Goal: Book appointment/travel/reservation

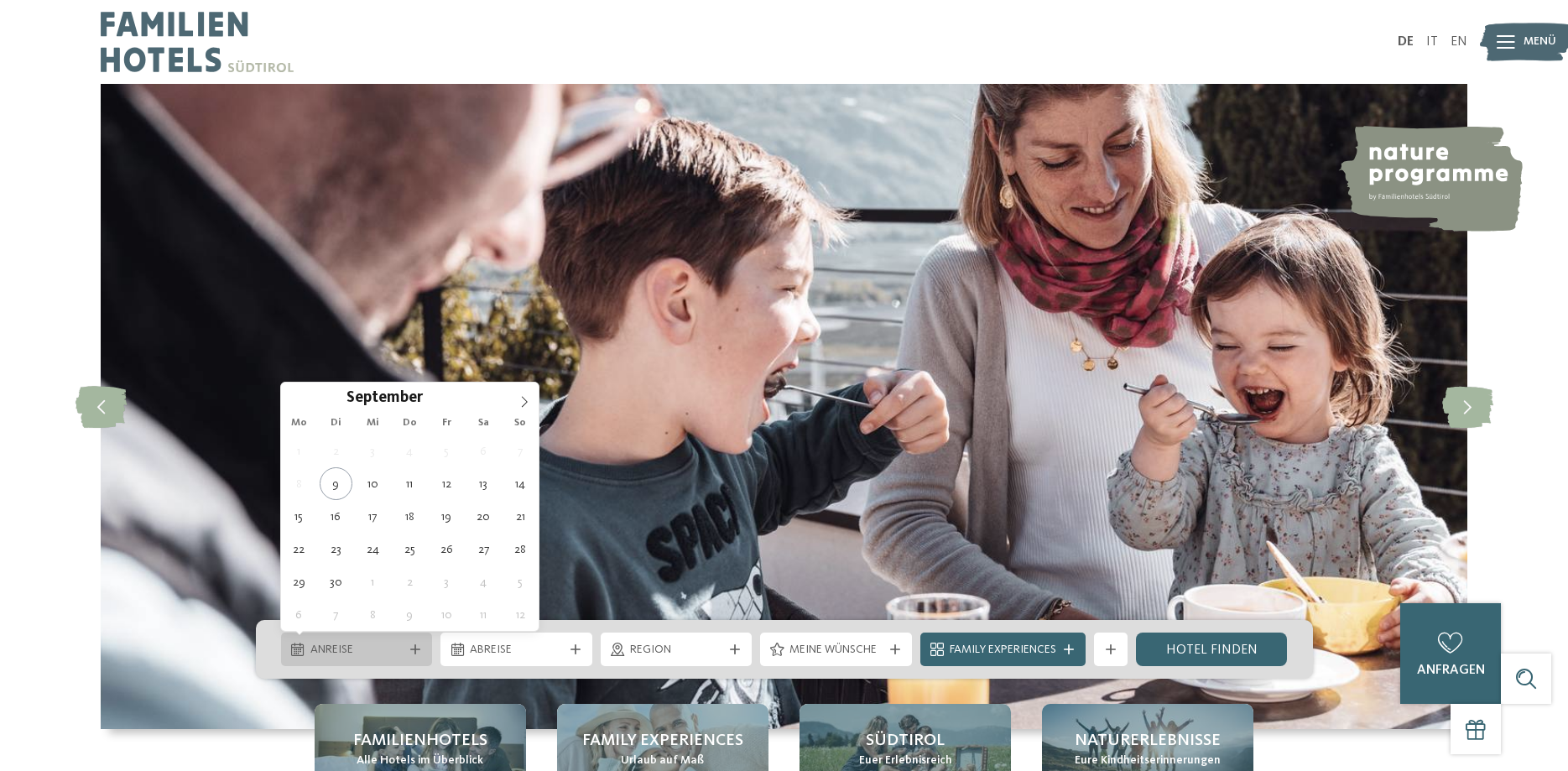
click at [416, 651] on icon at bounding box center [416, 650] width 10 height 10
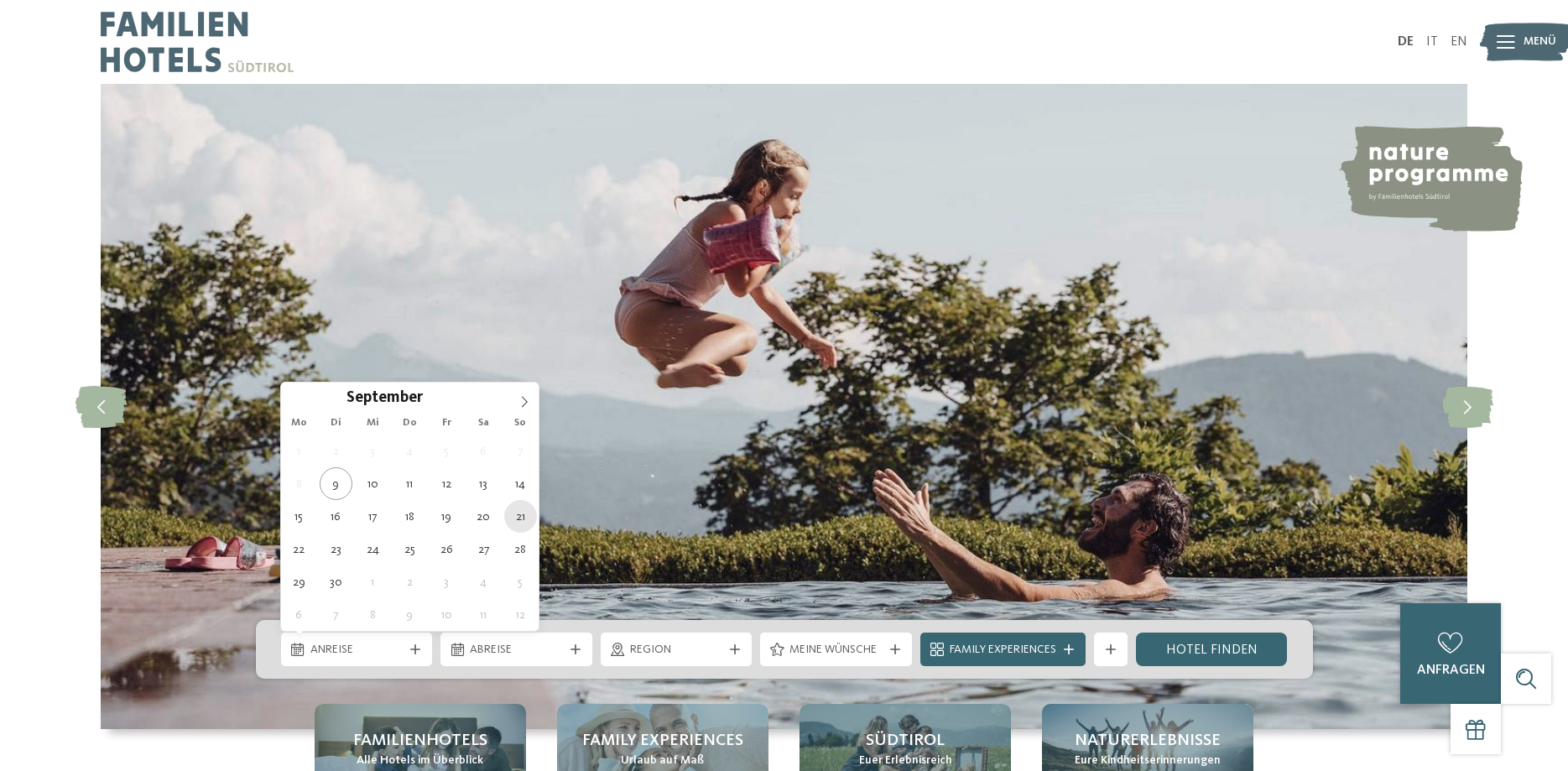
type div "[DATE]"
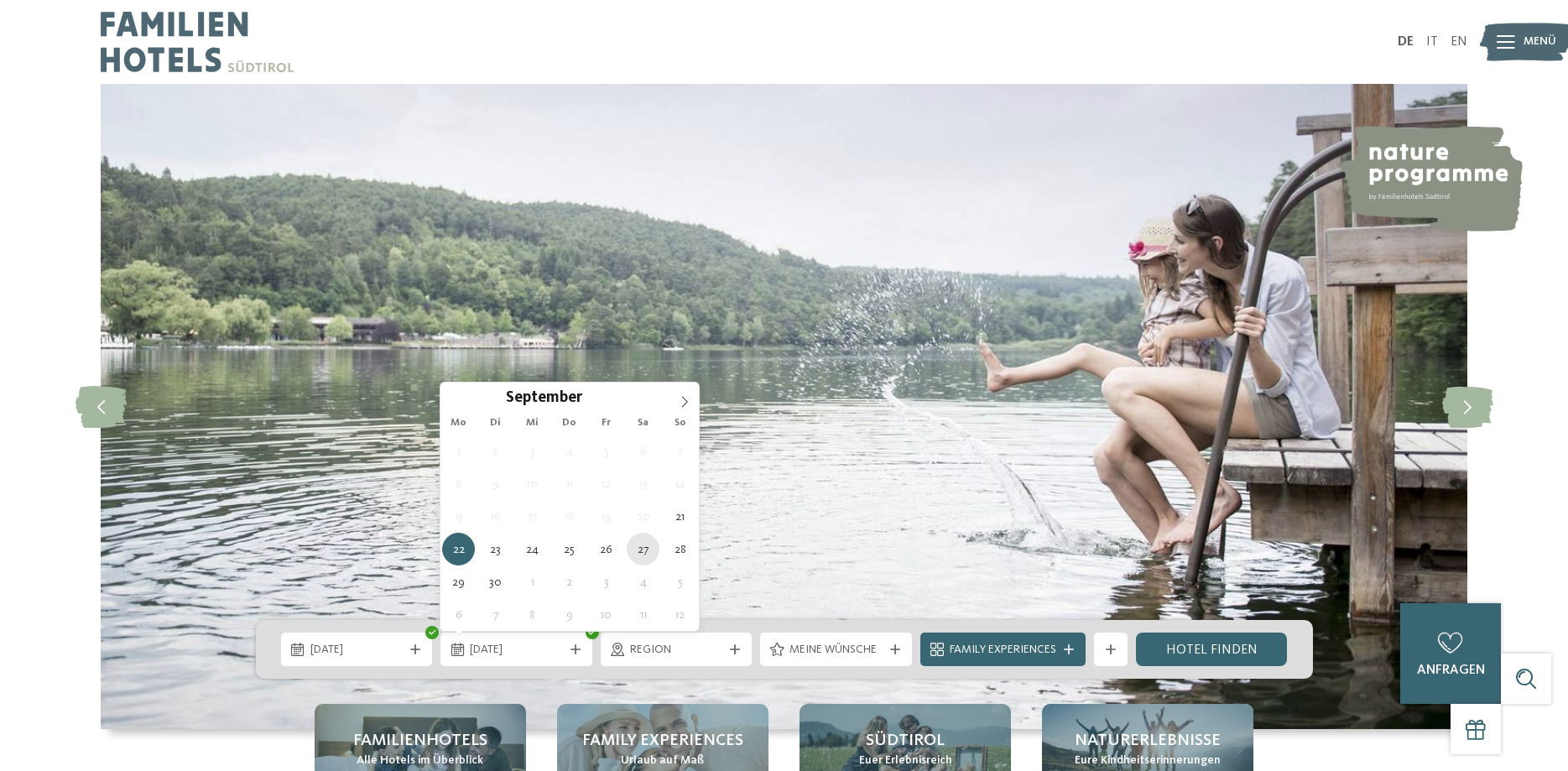
type div "[DATE]"
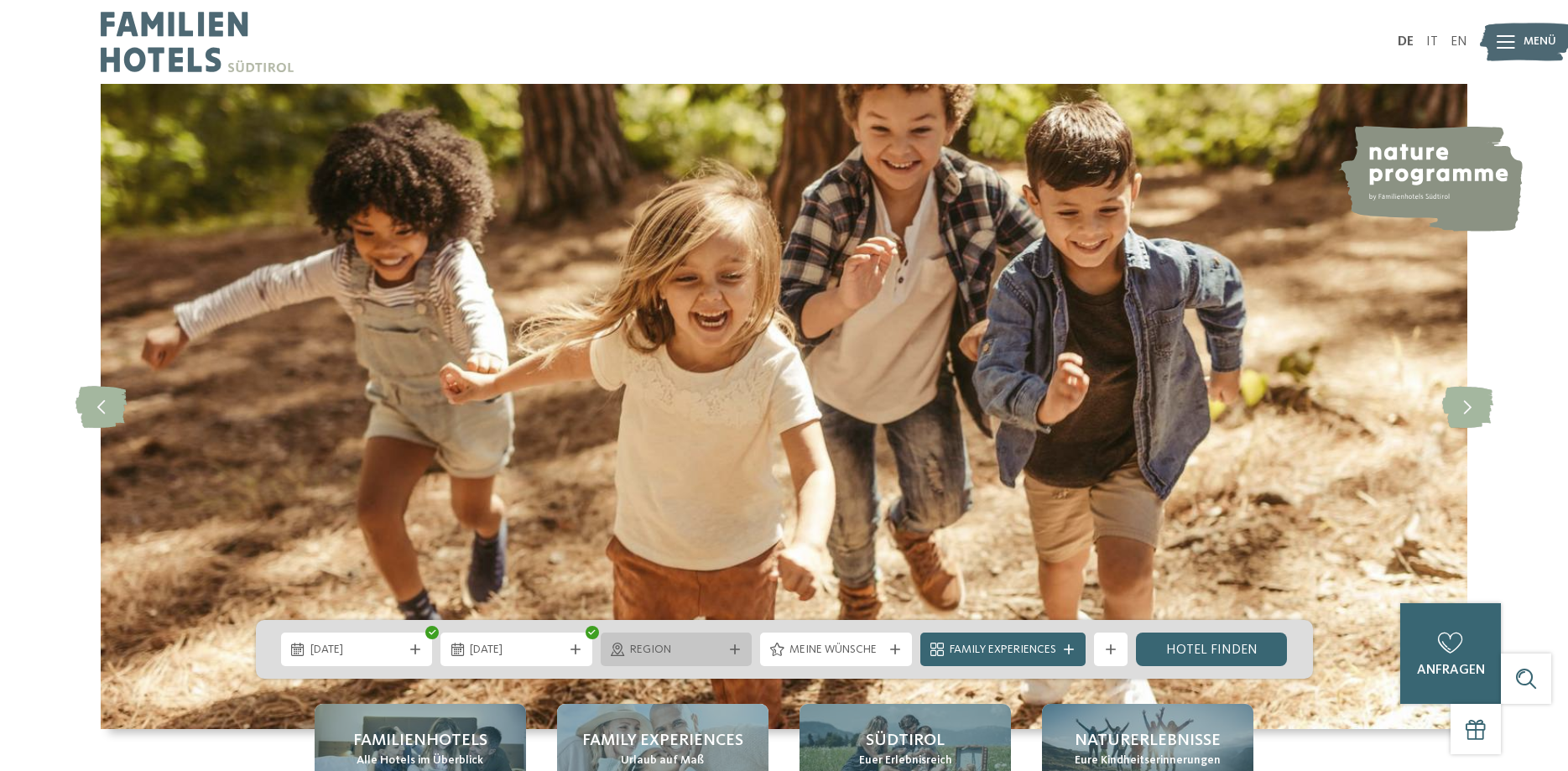
click at [732, 648] on icon at bounding box center [735, 650] width 10 height 10
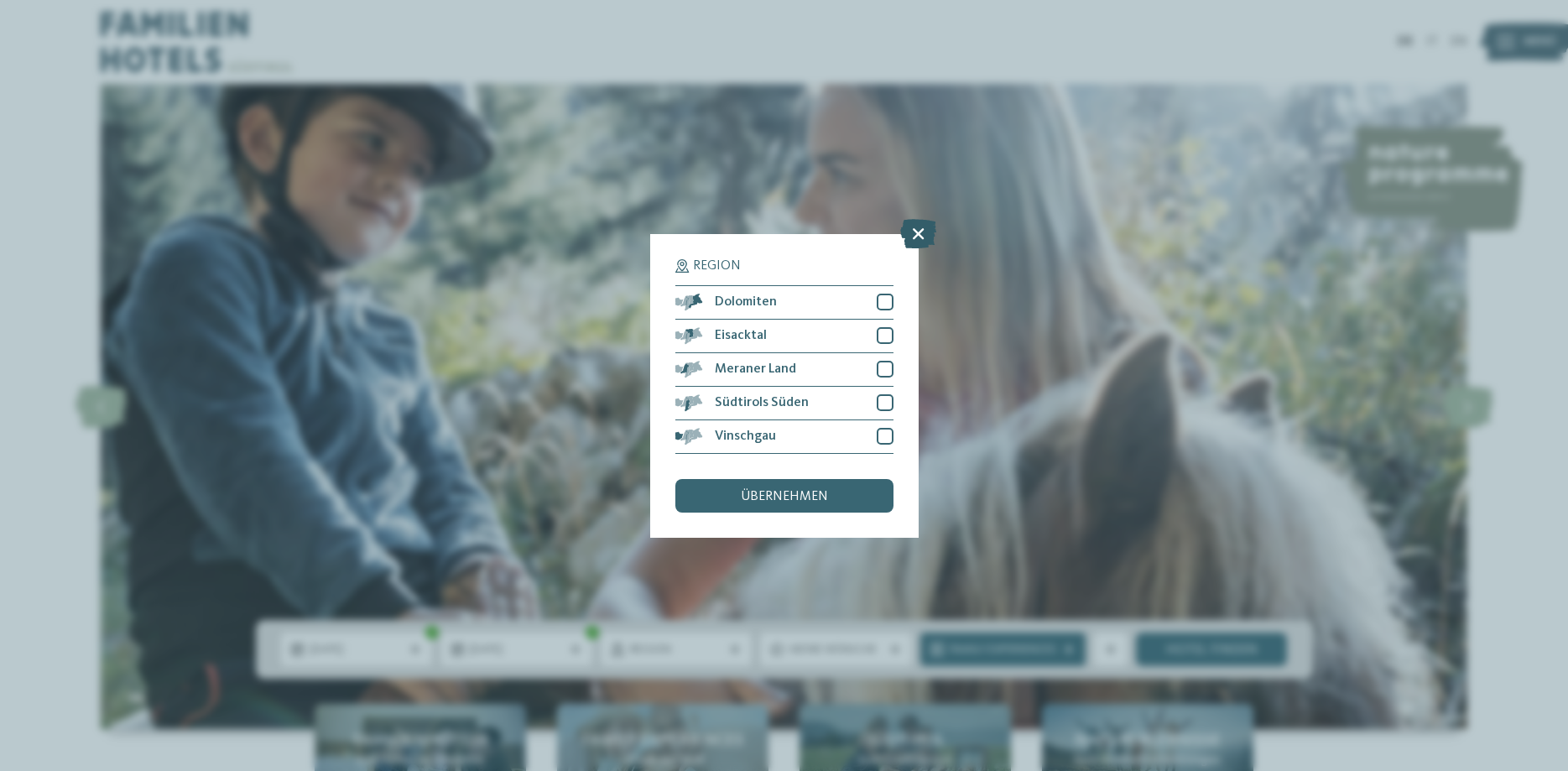
click at [917, 235] on icon at bounding box center [917, 233] width 36 height 29
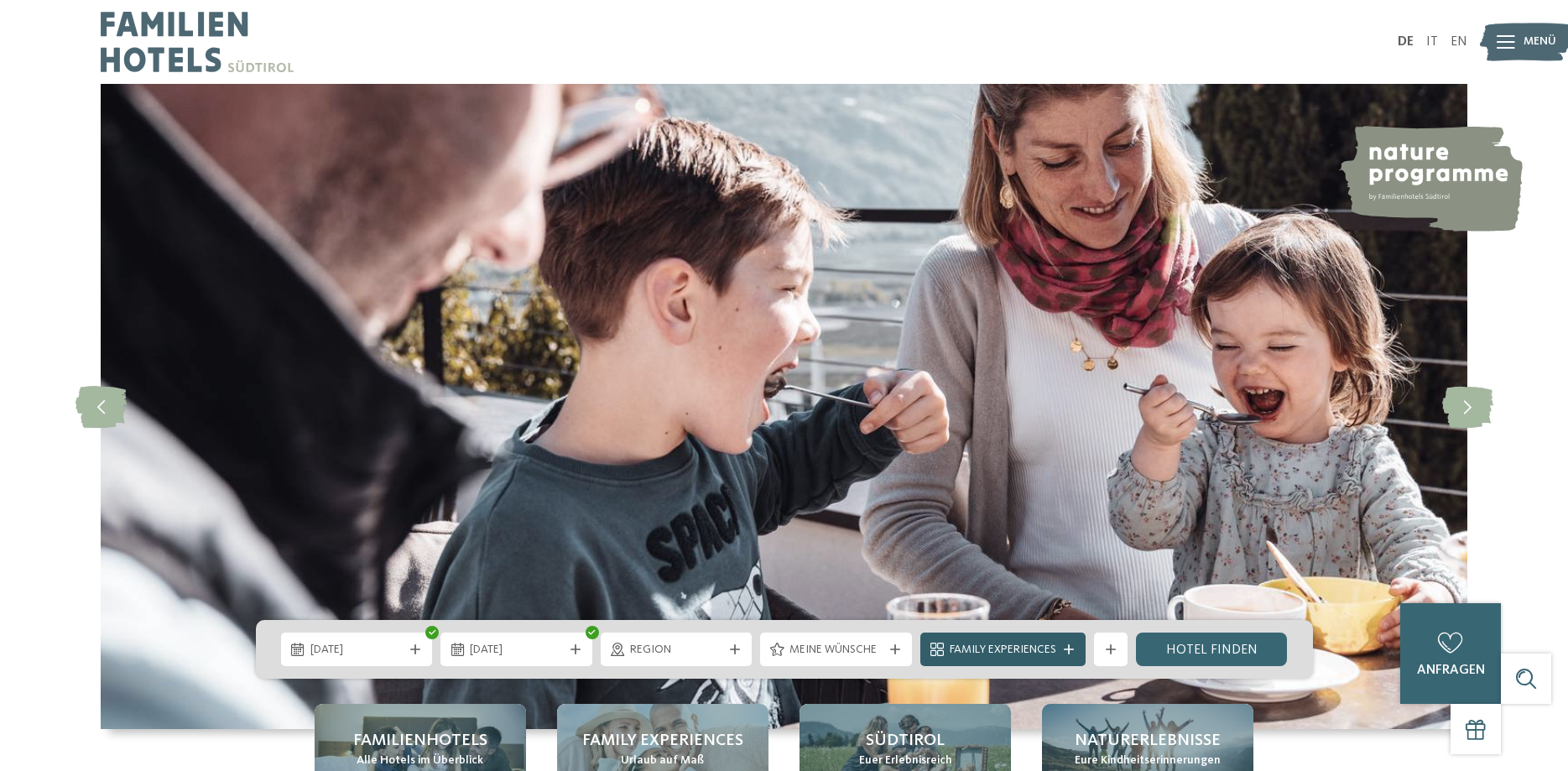
click at [1070, 642] on div "Family Experiences" at bounding box center [1003, 649] width 165 height 34
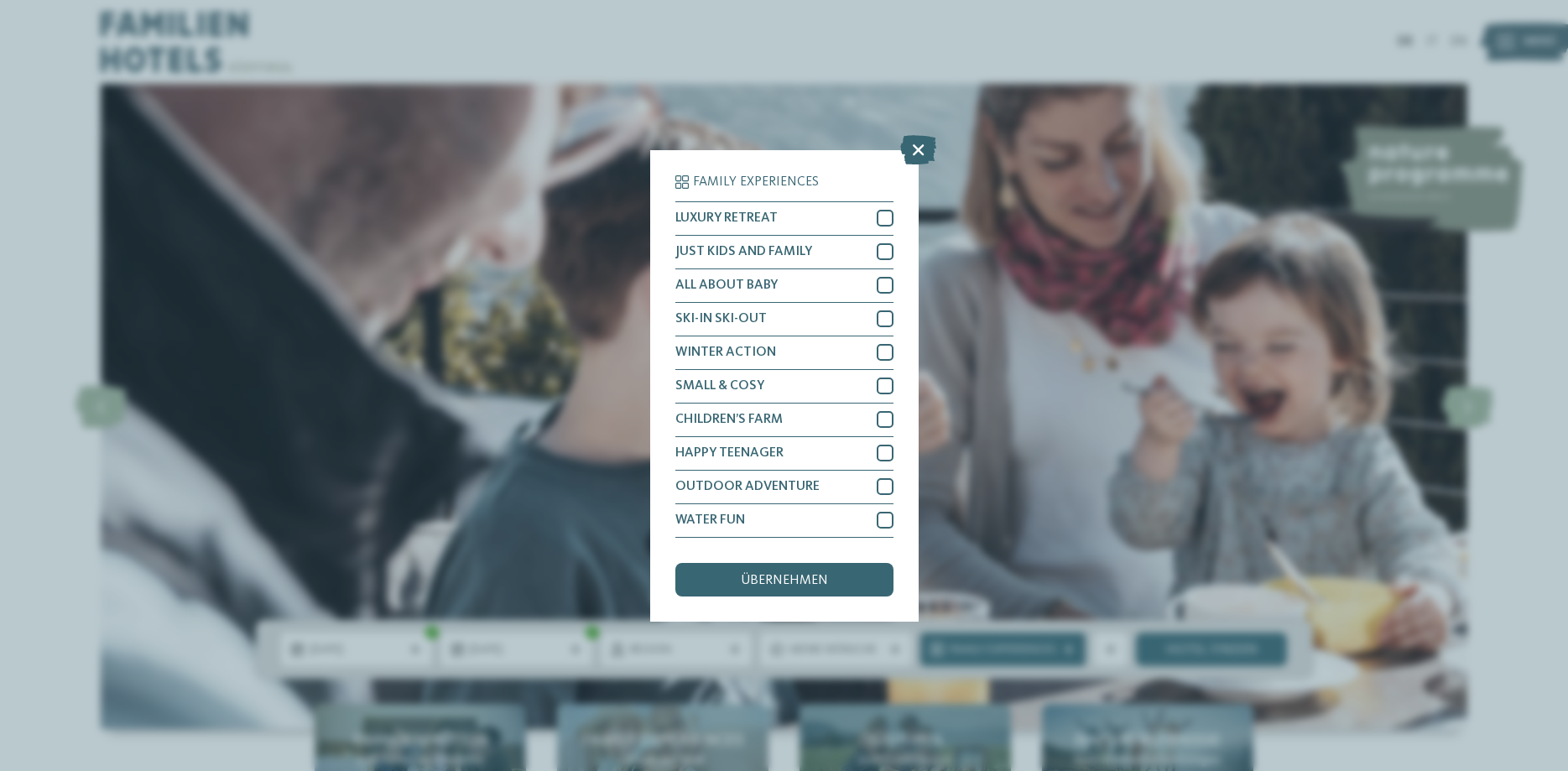
click at [1103, 499] on div "Family Experiences LUXURY RETREAT JUST KIDS AND FAMILY" at bounding box center [784, 386] width 1568 height 771
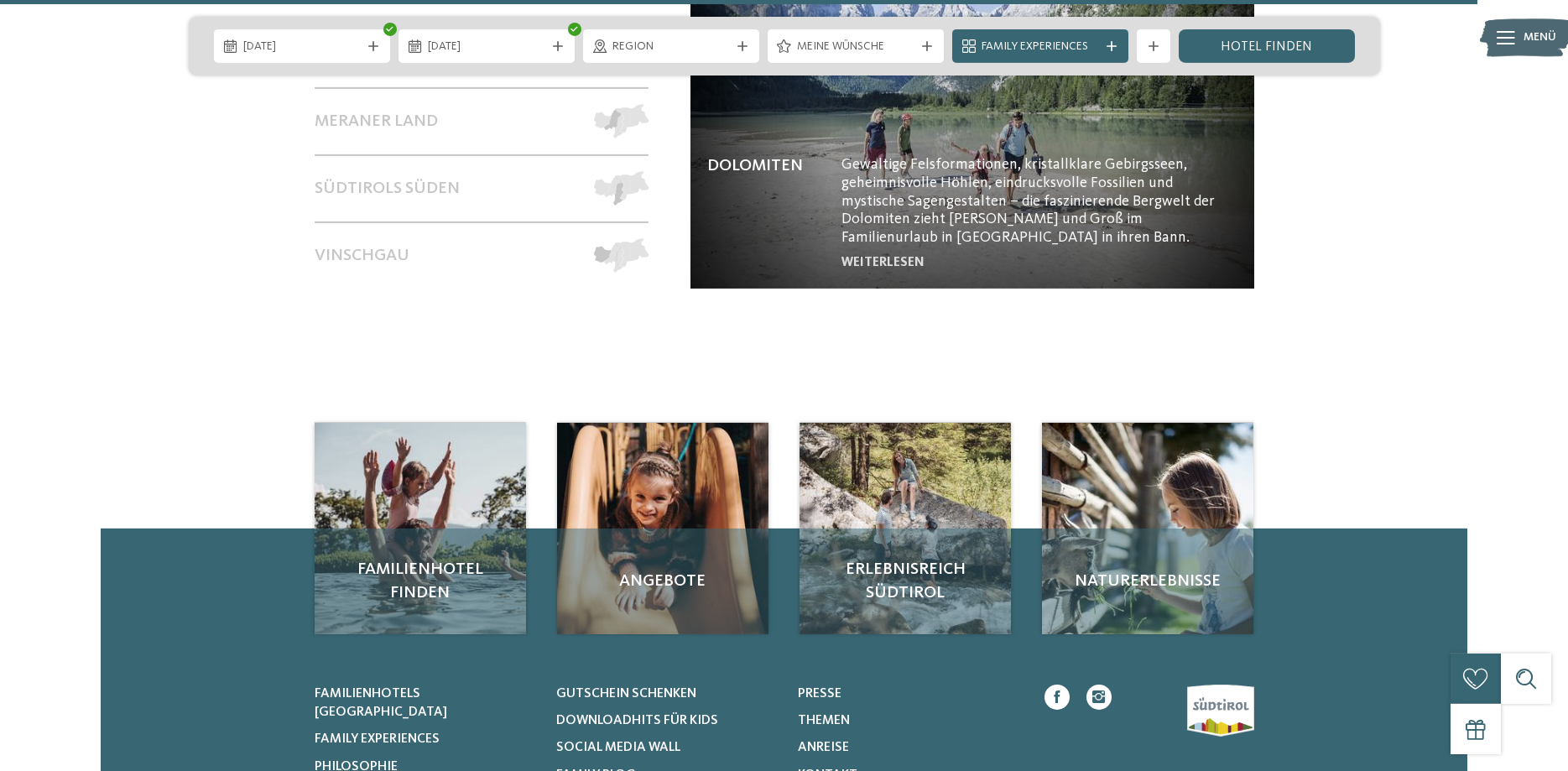
scroll to position [7495, 0]
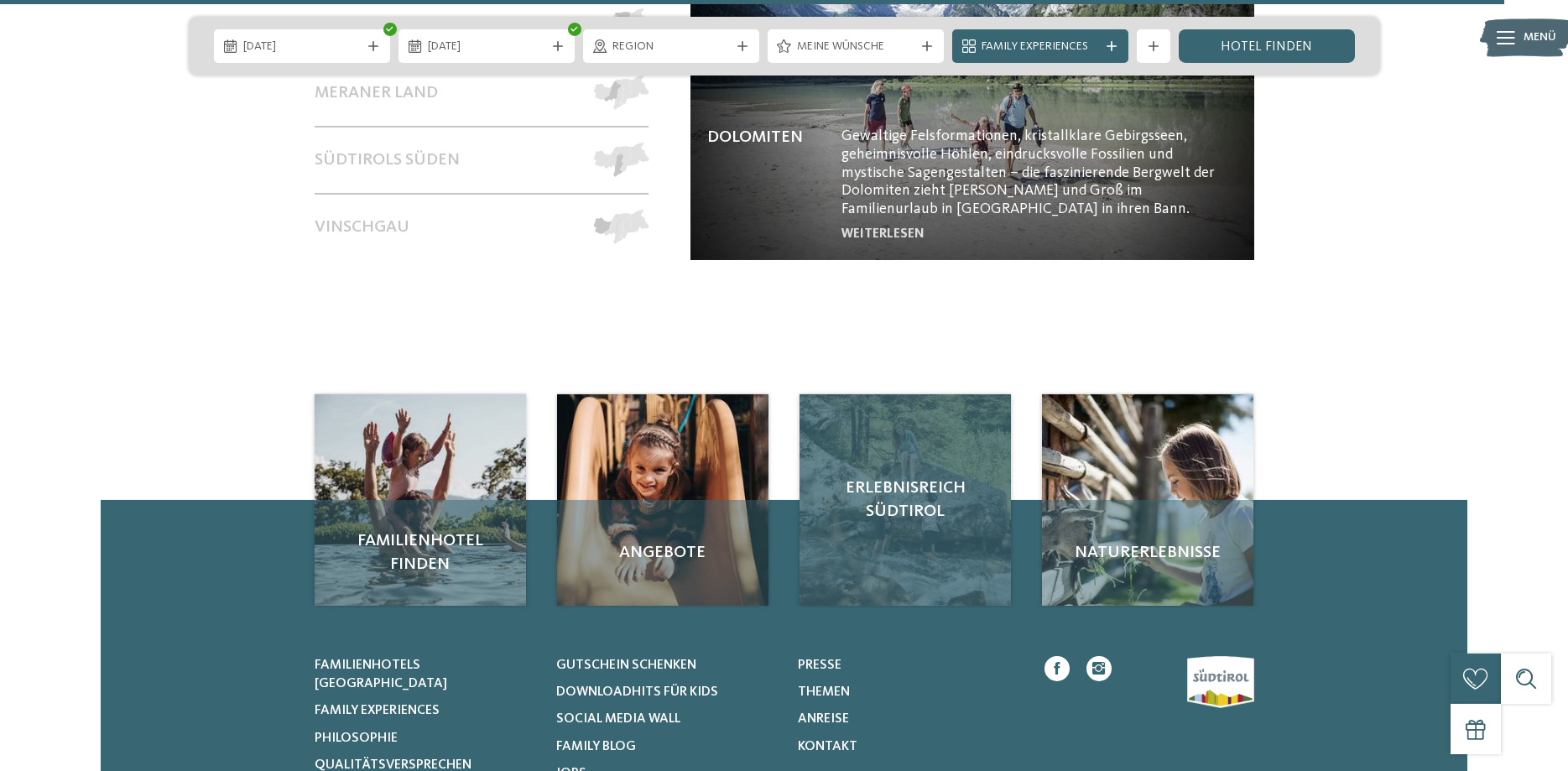
click at [908, 477] on span "Erlebnisreich Südtirol" at bounding box center [905, 500] width 178 height 47
